Goal: Information Seeking & Learning: Learn about a topic

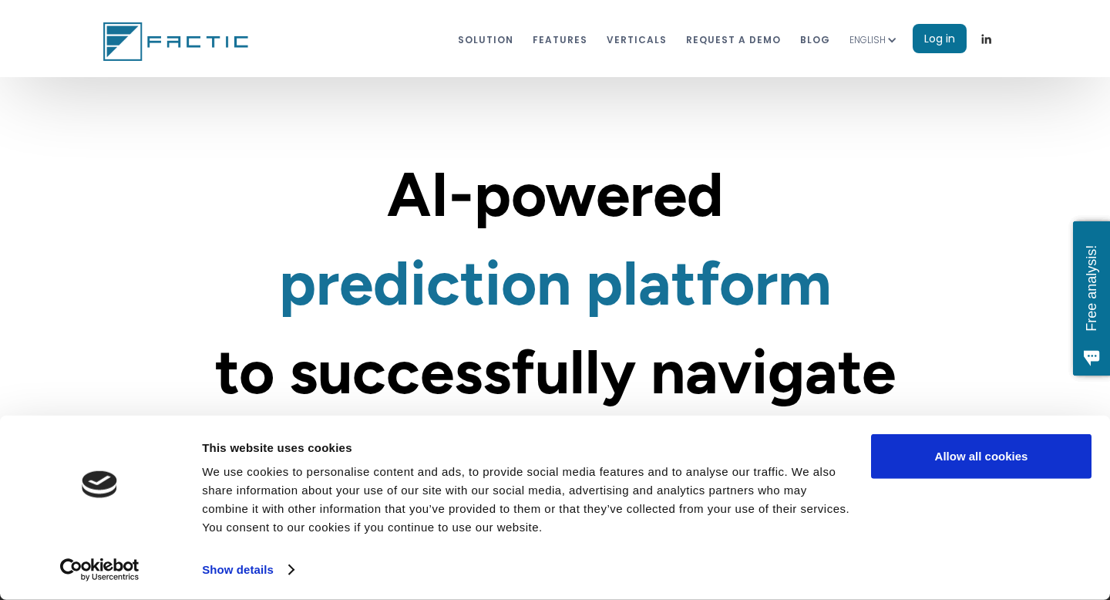
scroll to position [42, 0]
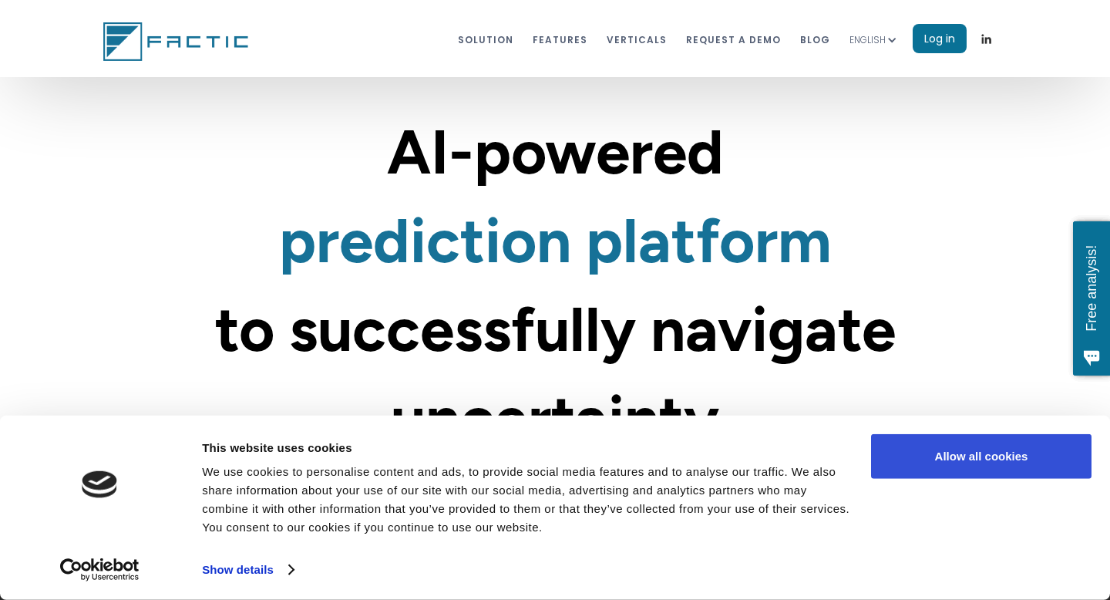
click at [955, 454] on button "Allow all cookies" at bounding box center [981, 456] width 220 height 45
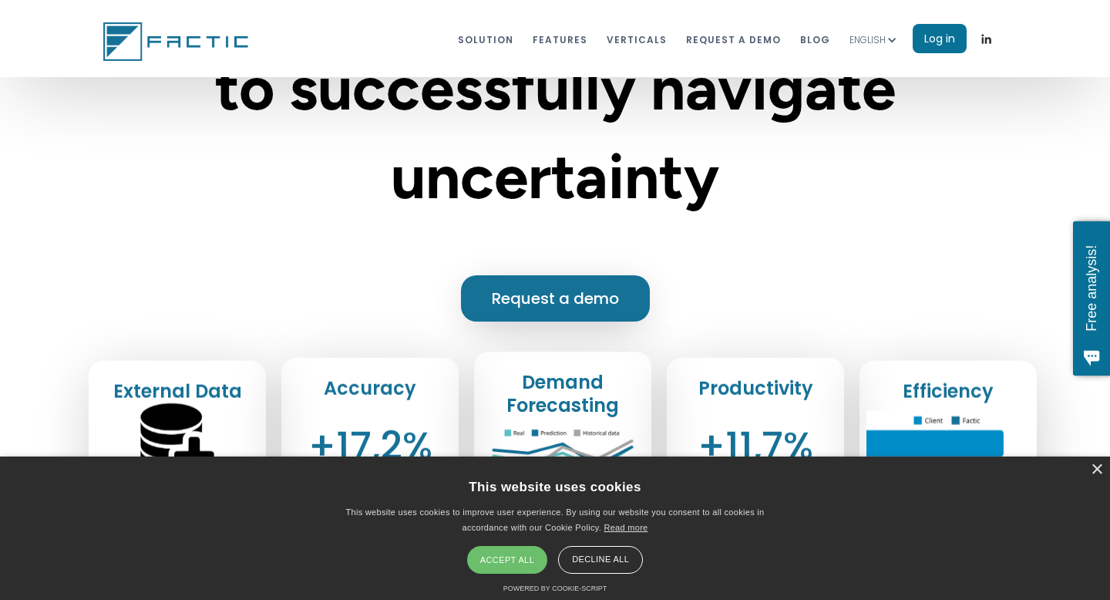
scroll to position [298, 0]
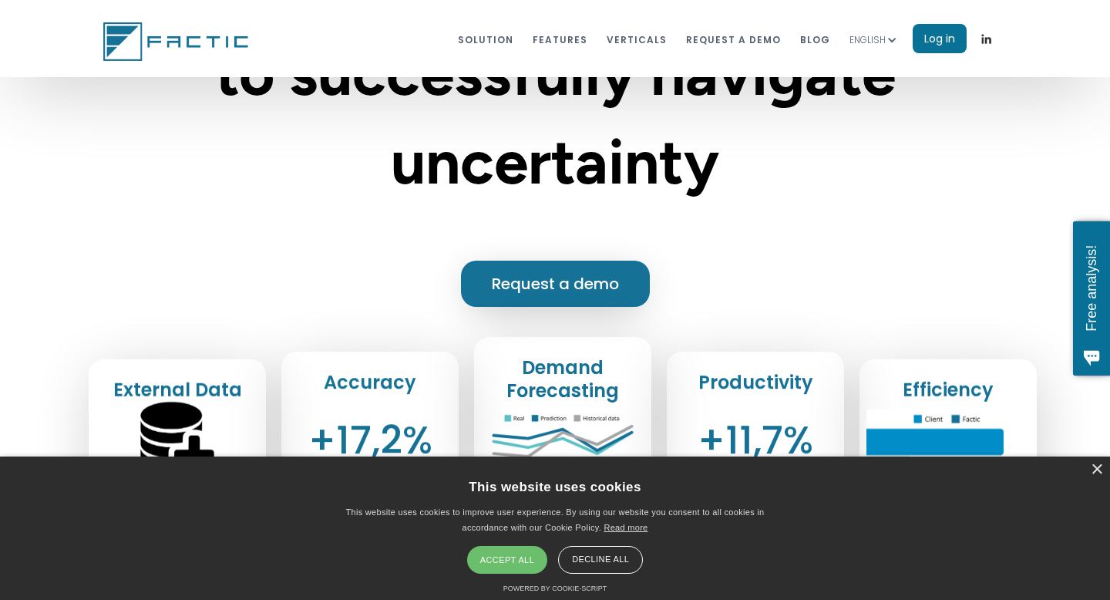
click at [507, 559] on div "Accept all" at bounding box center [507, 560] width 80 height 28
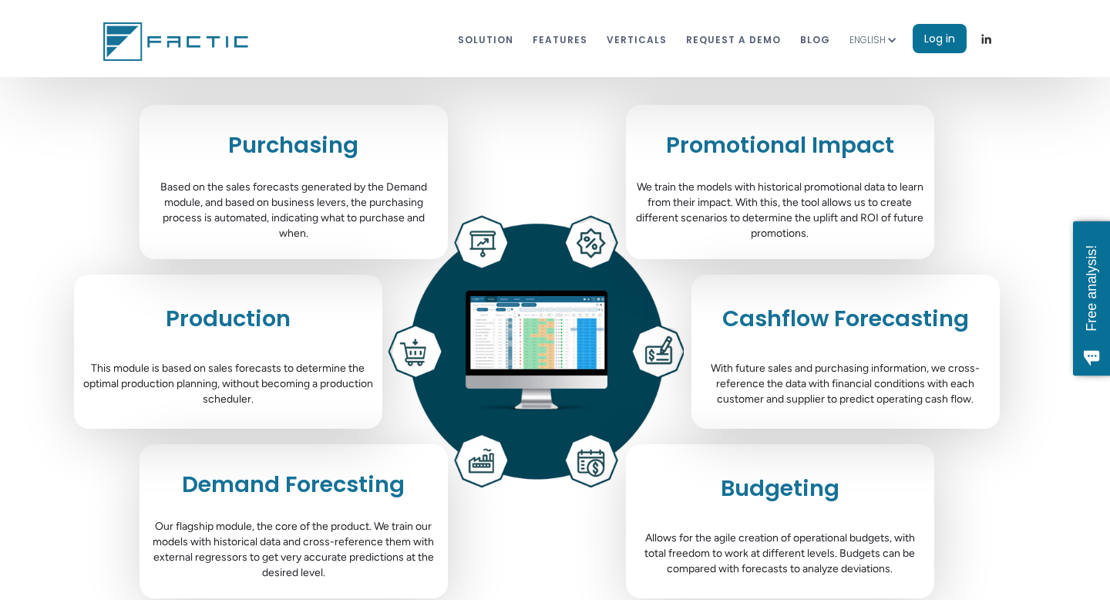
scroll to position [4698, 0]
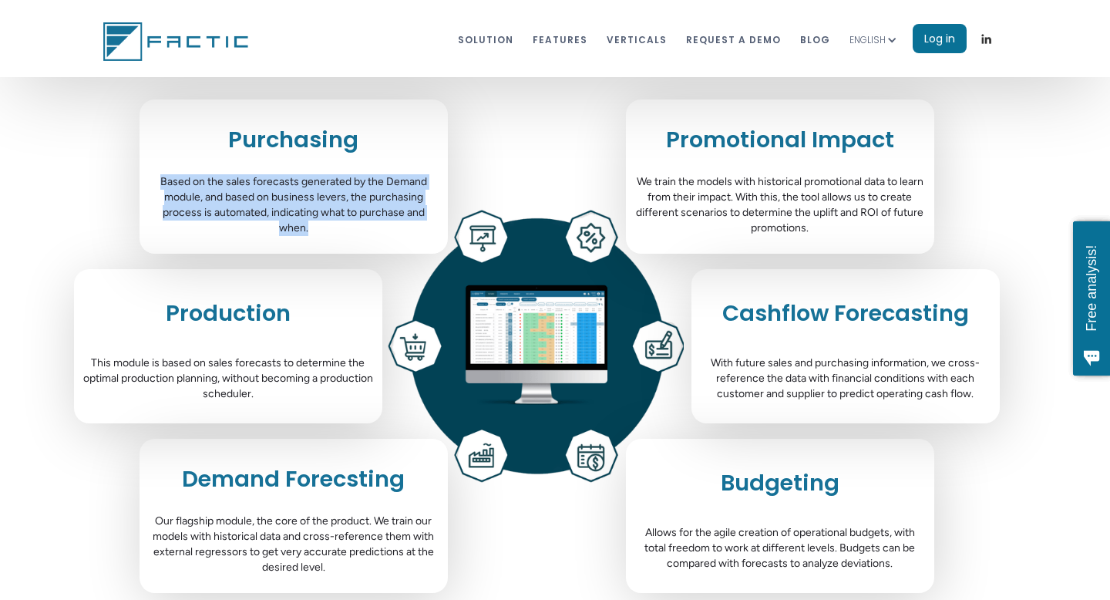
drag, startPoint x: 318, startPoint y: 231, endPoint x: 161, endPoint y: 177, distance: 166.5
click at [161, 177] on div "Based on the sales forecasts generated by the Demand module, and based on busin…" at bounding box center [293, 205] width 293 height 62
copy div "Based on the sales forecasts generated by the Demand module, and based on busin…"
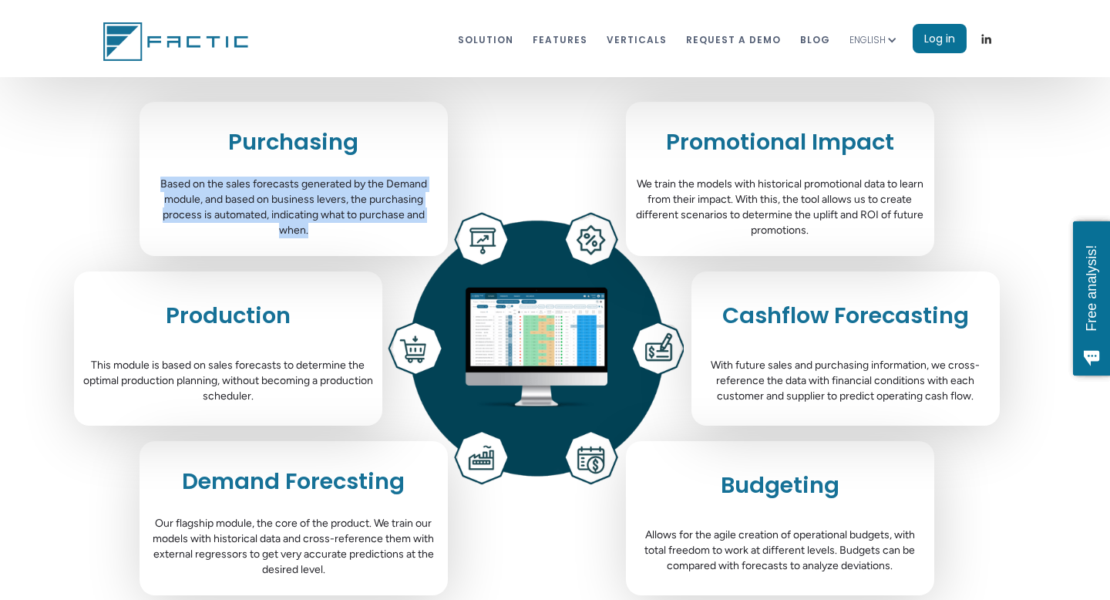
scroll to position [4694, 0]
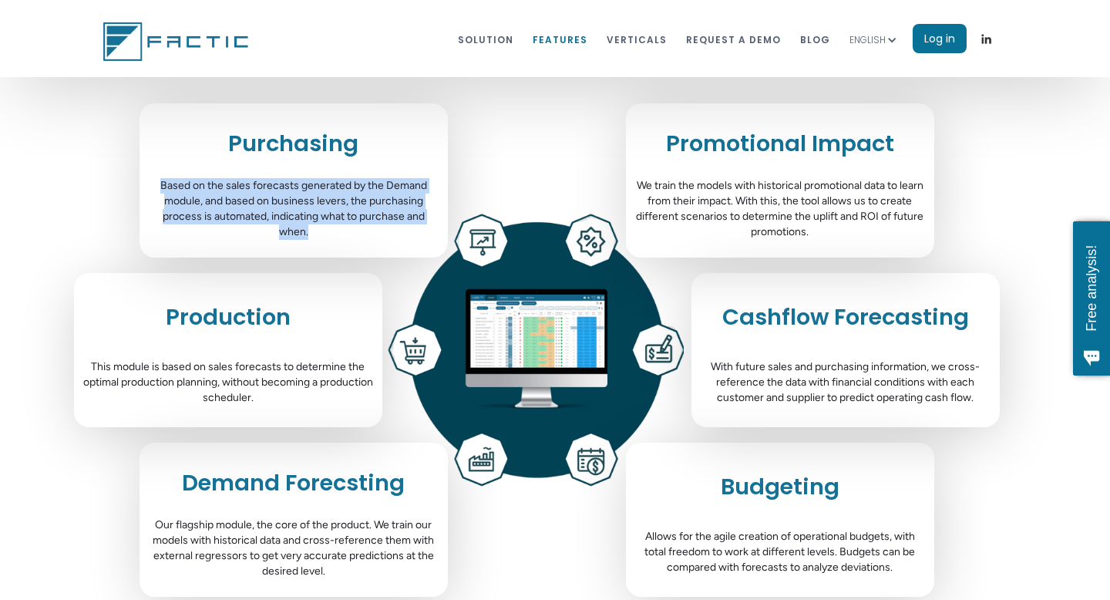
click at [574, 39] on link "features" at bounding box center [560, 39] width 55 height 29
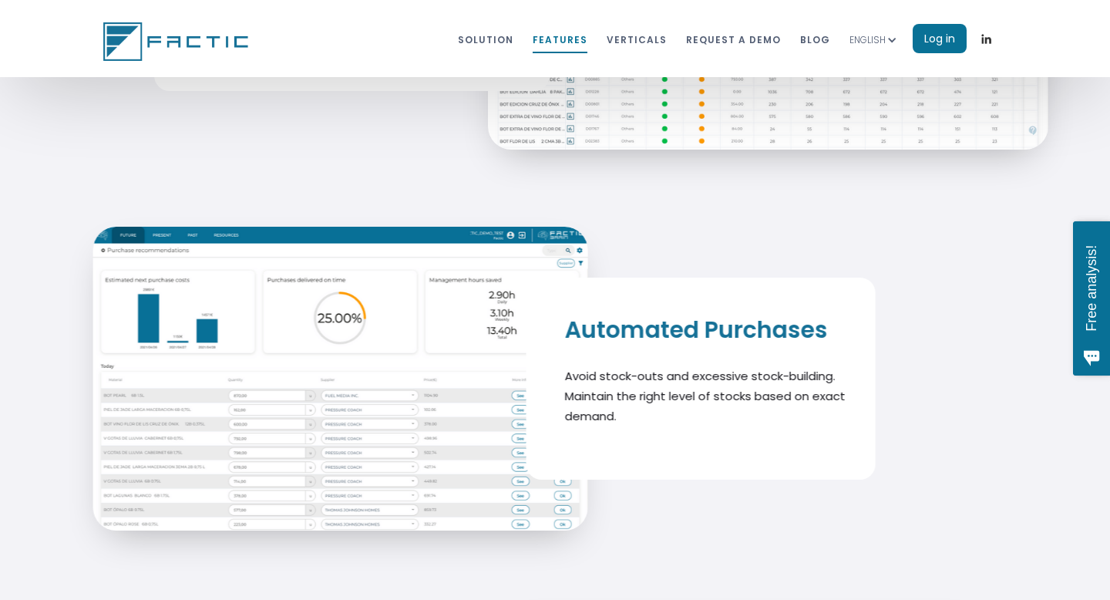
scroll to position [6126, 0]
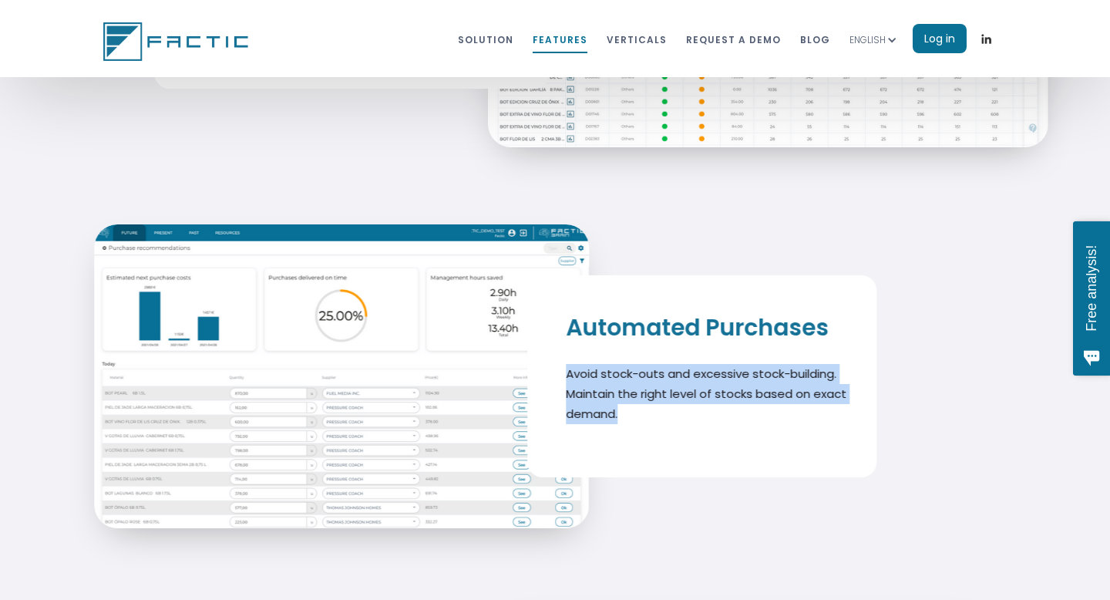
drag, startPoint x: 635, startPoint y: 416, endPoint x: 562, endPoint y: 372, distance: 85.8
click at [562, 372] on div "Automated Purchases Avoid stock-outs and excessive stock-building. Maintain the…" at bounding box center [701, 376] width 349 height 202
copy p "Avoid stock-outs and excessive stock-building. Maintain the right level of stoc…"
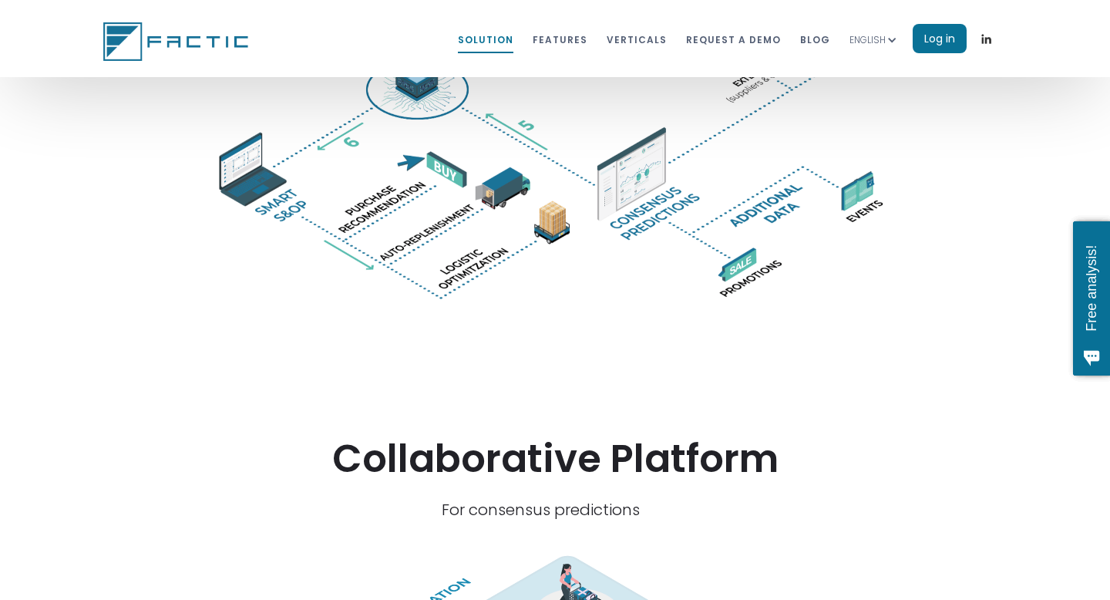
scroll to position [3003, 0]
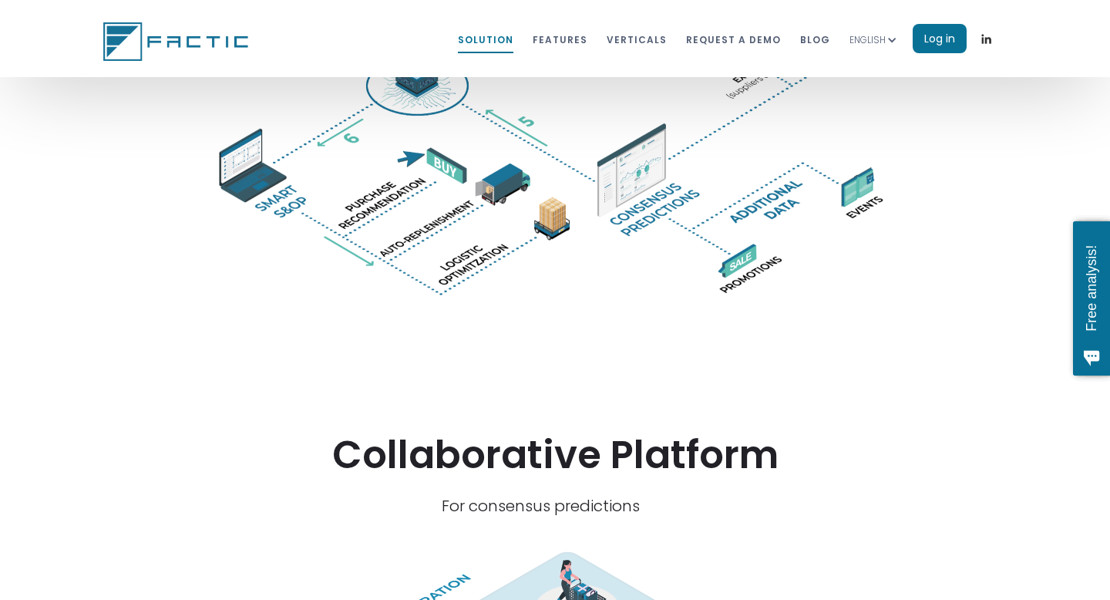
click at [233, 72] on div "Solution features VERTICALS REQUEST A DEMO blog ENGLISH SPANISH Log in" at bounding box center [555, 38] width 1110 height 77
click at [212, 49] on img at bounding box center [178, 41] width 150 height 39
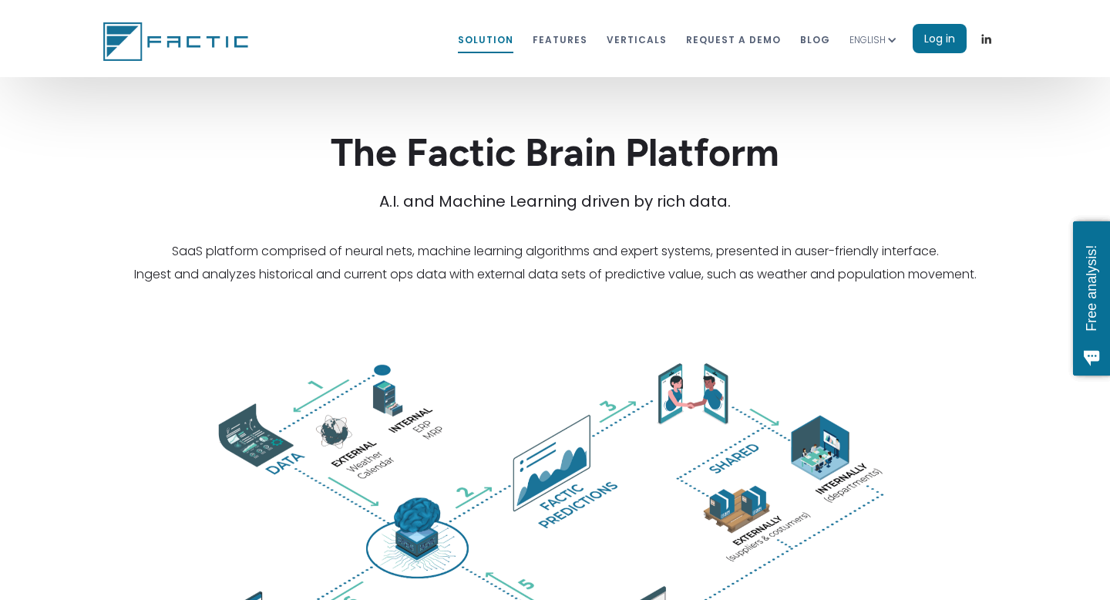
scroll to position [2396, 0]
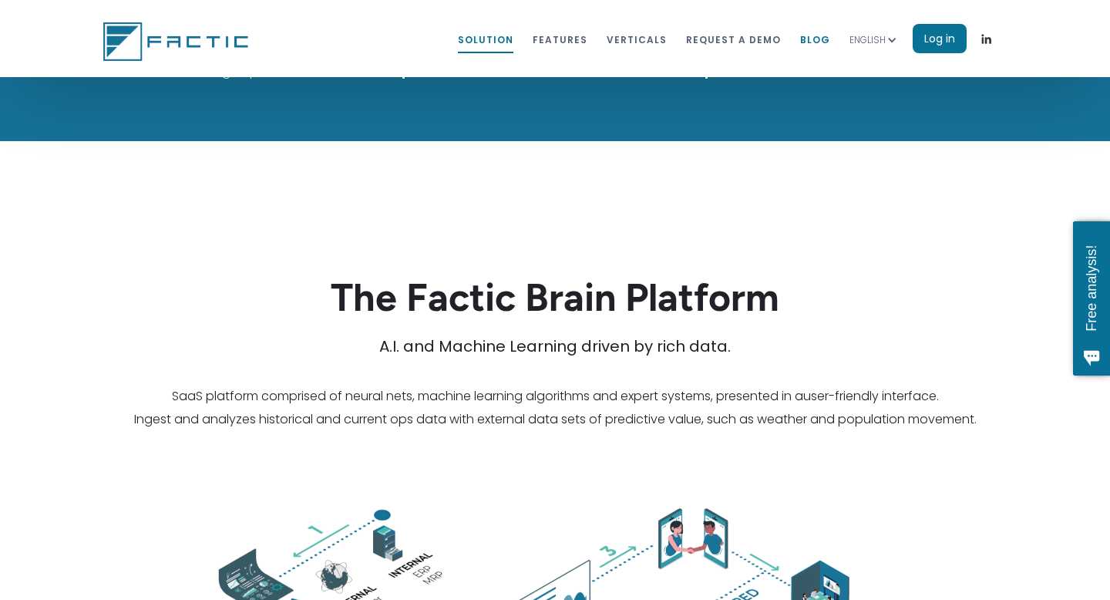
click at [806, 39] on link "blog" at bounding box center [815, 39] width 30 height 29
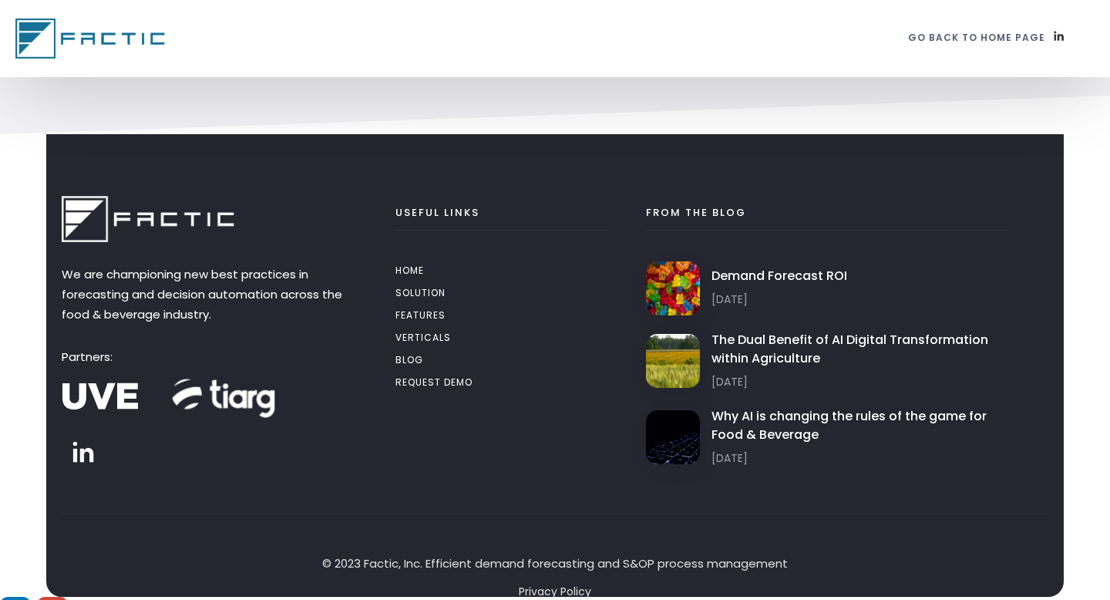
scroll to position [1356, 0]
